Goal: Transaction & Acquisition: Purchase product/service

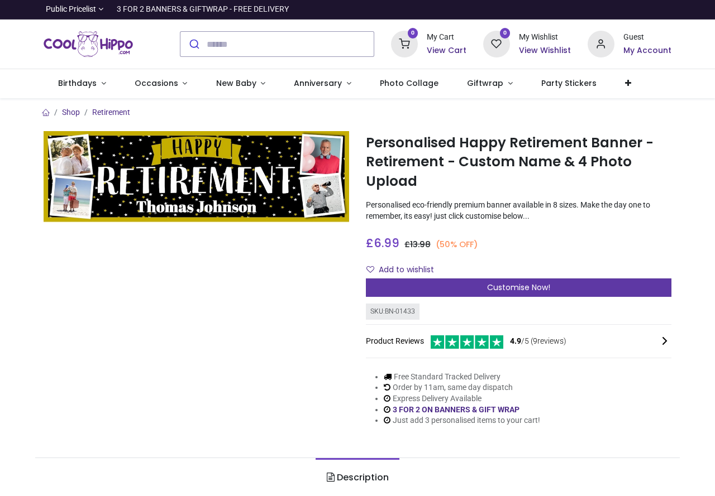
click at [489, 290] on span "Customise Now!" at bounding box center [518, 287] width 63 height 11
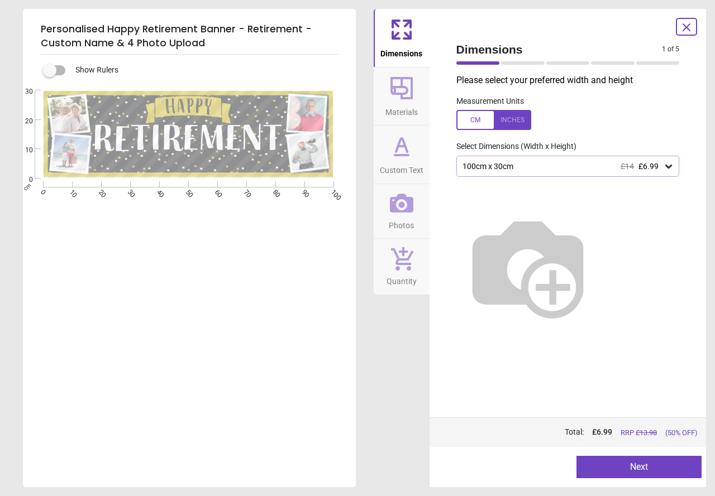
click at [641, 462] on button "Next" at bounding box center [638, 467] width 125 height 22
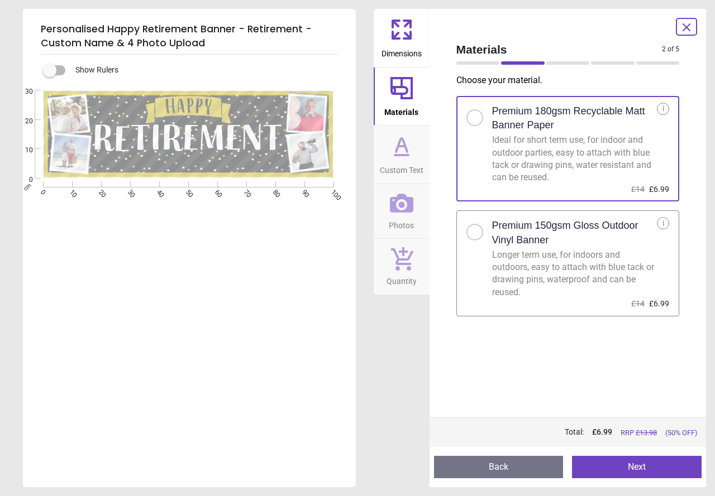
click at [661, 469] on button "Next" at bounding box center [637, 467] width 130 height 22
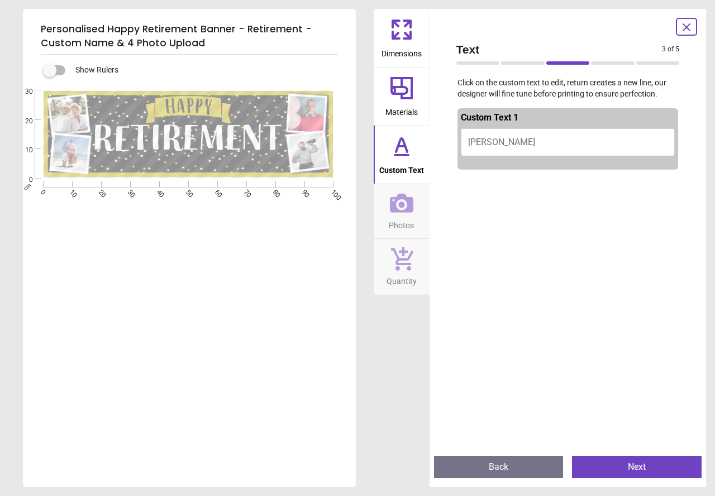
click at [520, 144] on span "[PERSON_NAME]" at bounding box center [501, 142] width 67 height 11
type textarea "**********"
click at [652, 466] on button "Next" at bounding box center [637, 467] width 130 height 22
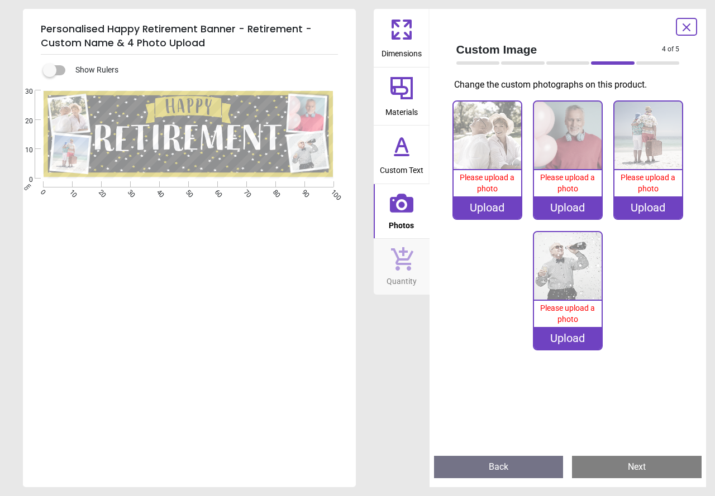
click at [492, 203] on div "Upload" at bounding box center [487, 208] width 68 height 22
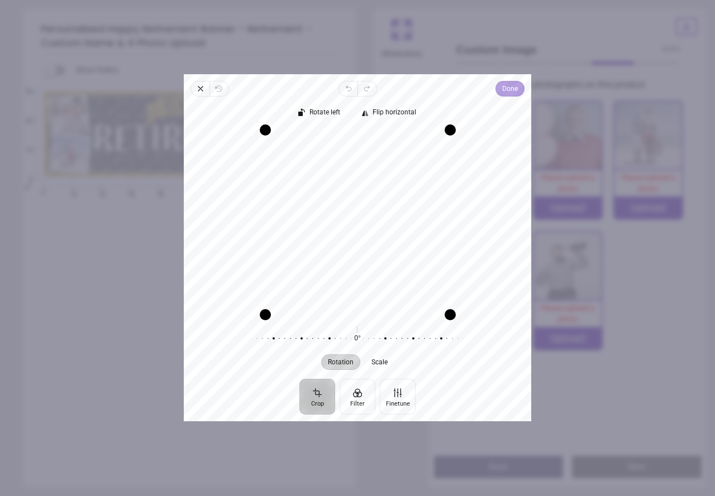
click at [504, 88] on span "Done" at bounding box center [510, 88] width 16 height 13
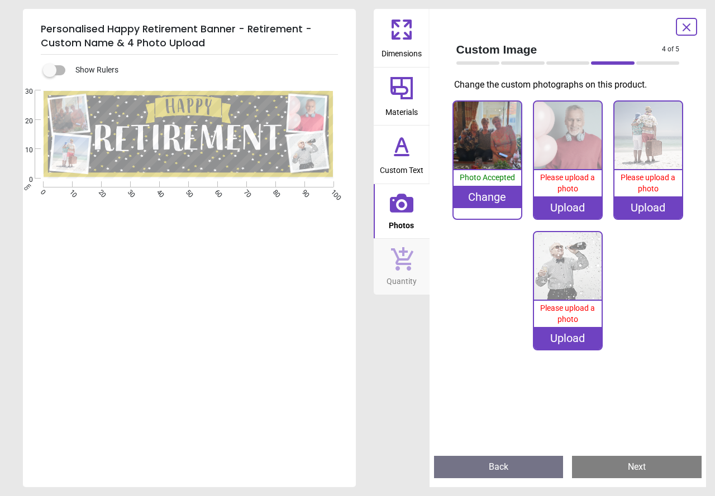
click at [562, 206] on div "Upload" at bounding box center [568, 208] width 68 height 22
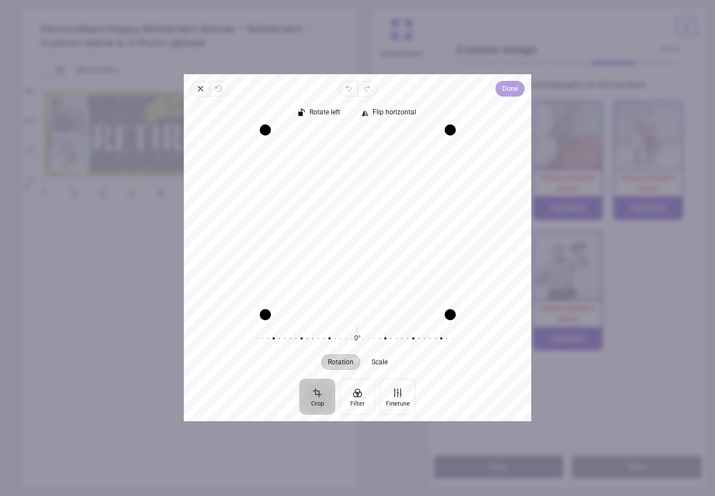
click at [507, 85] on span "Done" at bounding box center [510, 88] width 16 height 13
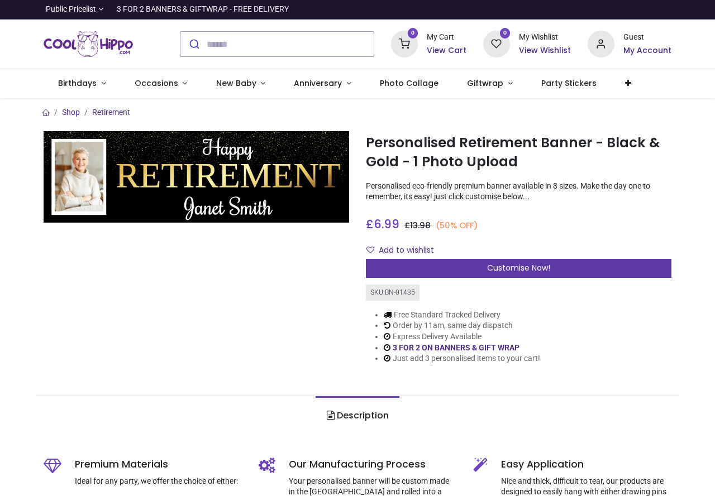
click at [439, 264] on div "Customise Now!" at bounding box center [518, 268] width 305 height 19
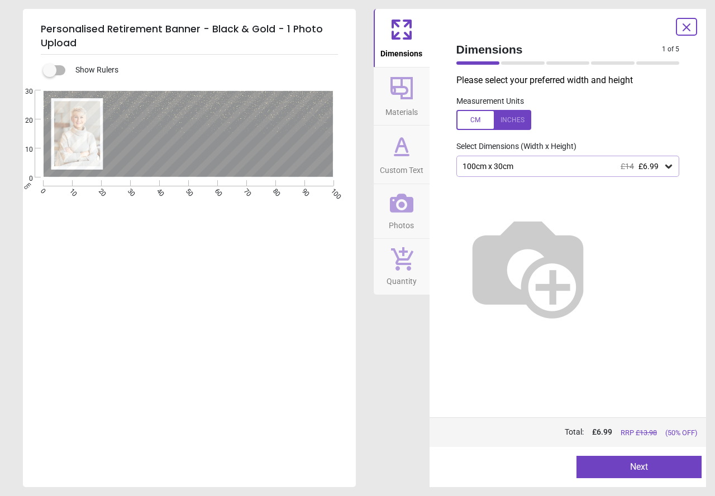
click at [655, 467] on button "Next" at bounding box center [638, 467] width 125 height 22
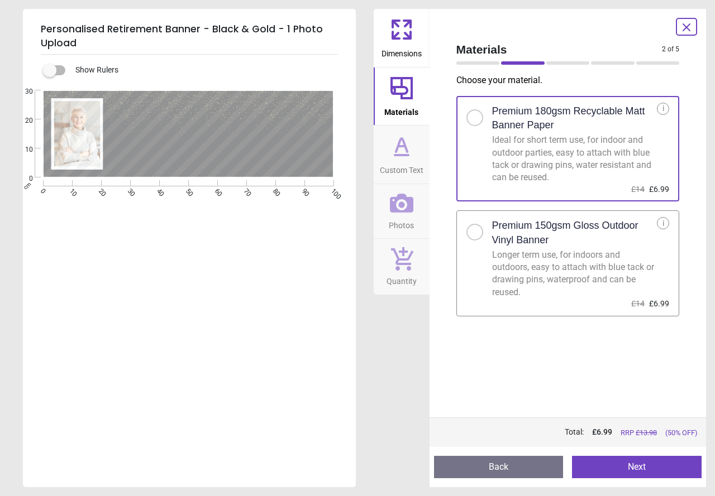
click at [655, 467] on button "Next" at bounding box center [637, 467] width 130 height 22
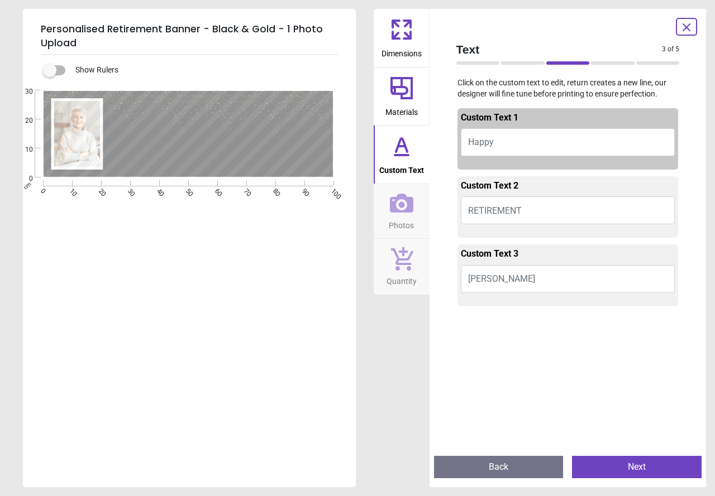
click at [531, 282] on button "Janet Smith" at bounding box center [568, 279] width 214 height 28
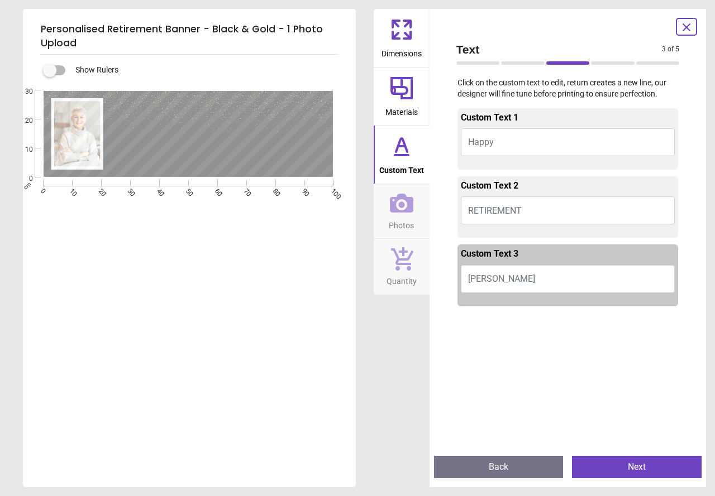
type textarea "*"
type textarea "*******"
click at [394, 147] on icon at bounding box center [401, 146] width 27 height 27
click at [400, 170] on span "Custom Text" at bounding box center [401, 168] width 45 height 17
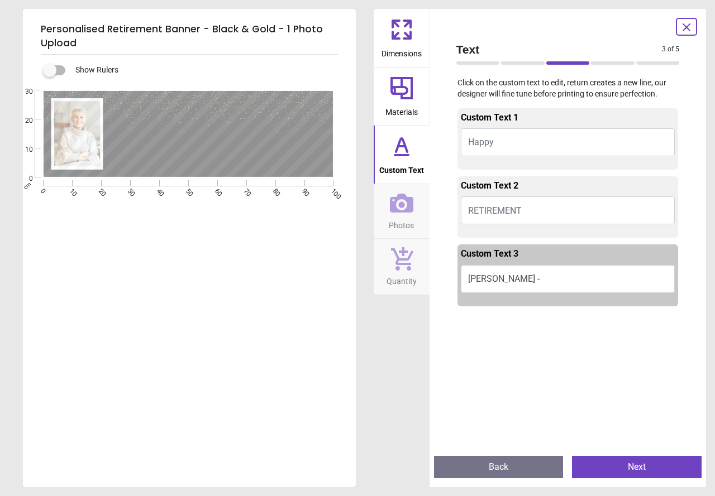
click at [686, 26] on icon at bounding box center [686, 27] width 13 height 13
